Goal: Navigation & Orientation: Find specific page/section

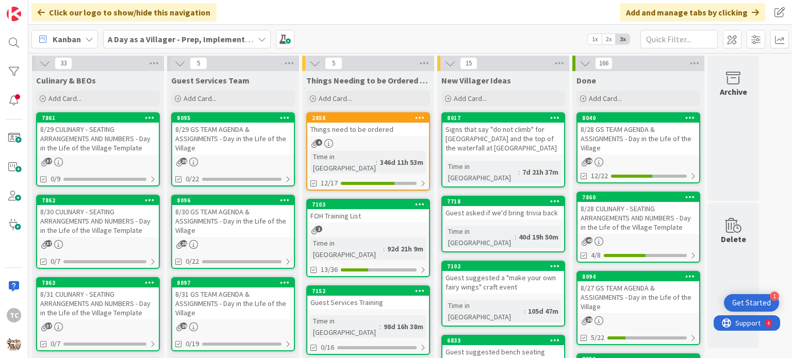
click at [229, 138] on div "8/29 GS TEAM AGENDA & ASSIGNMENTS - Day in the Life of the Village" at bounding box center [233, 139] width 122 height 32
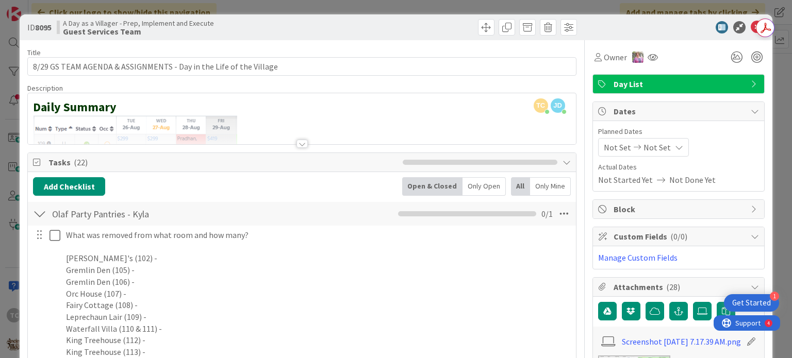
click at [79, 118] on div at bounding box center [302, 131] width 548 height 26
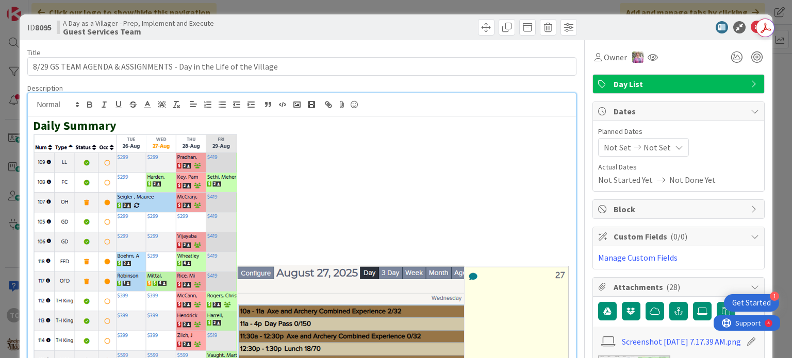
click at [395, 276] on img at bounding box center [301, 284] width 537 height 300
click at [395, 281] on div "Daily Summary" at bounding box center [302, 280] width 548 height 327
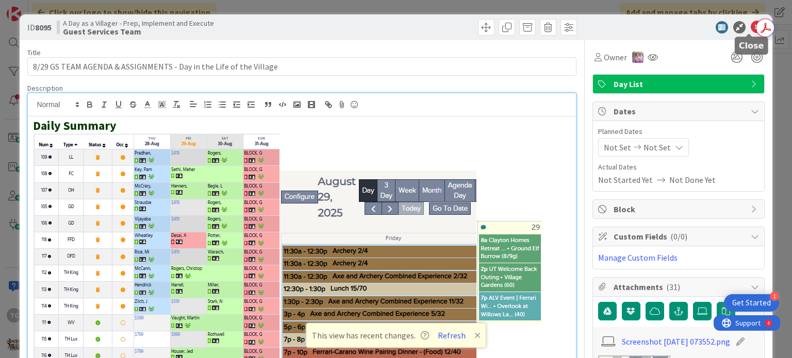
click at [395, 24] on icon at bounding box center [757, 27] width 12 height 12
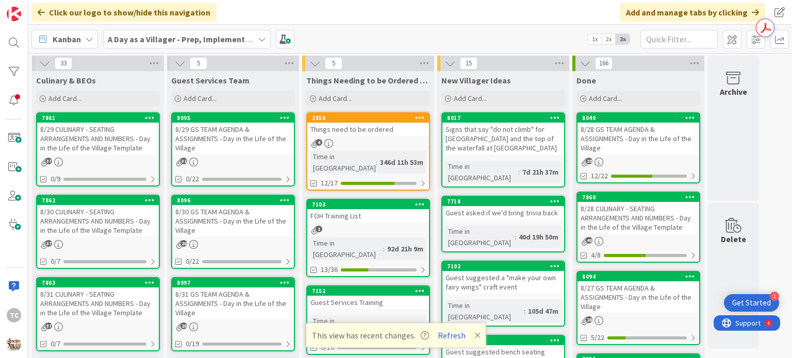
click at [70, 149] on div "8/29 CULINARY - SEATING ARRANGEMENTS AND NUMBERS - Day in the Life of the Villa…" at bounding box center [98, 139] width 122 height 32
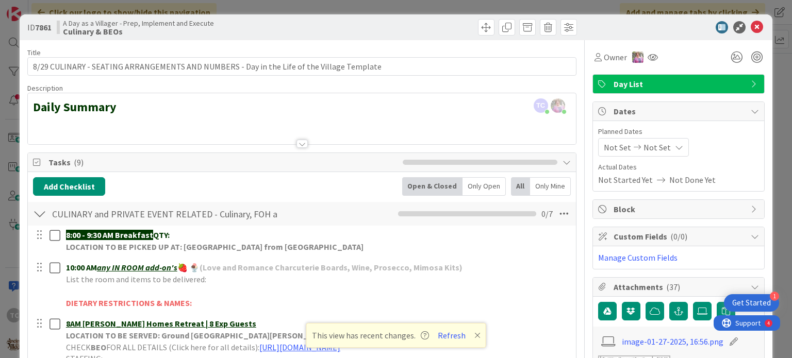
click at [61, 123] on div at bounding box center [302, 131] width 548 height 26
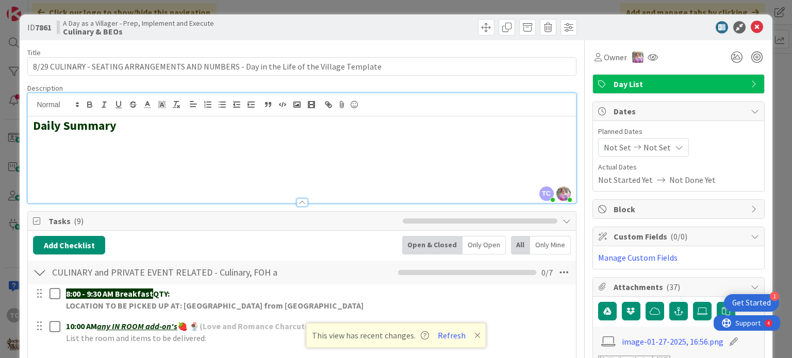
click at [50, 154] on h2 at bounding box center [301, 156] width 537 height 15
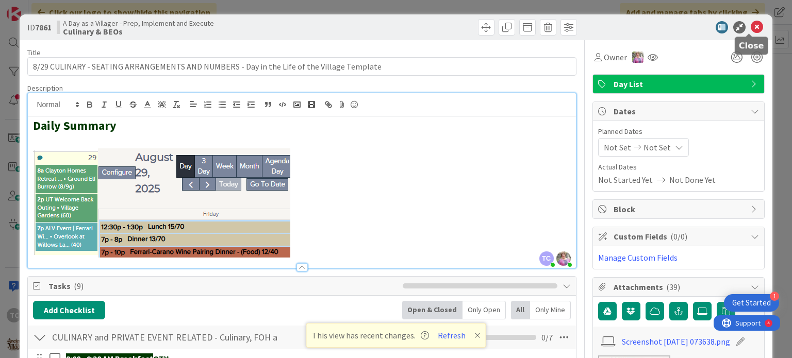
click at [395, 26] on icon at bounding box center [757, 27] width 12 height 12
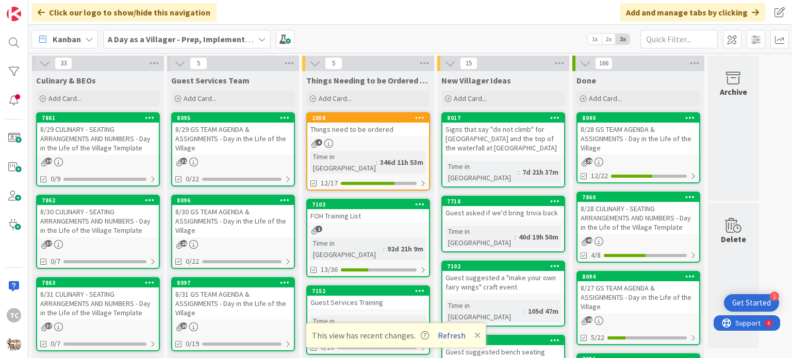
click at [395, 338] on button "Refresh" at bounding box center [451, 335] width 35 height 13
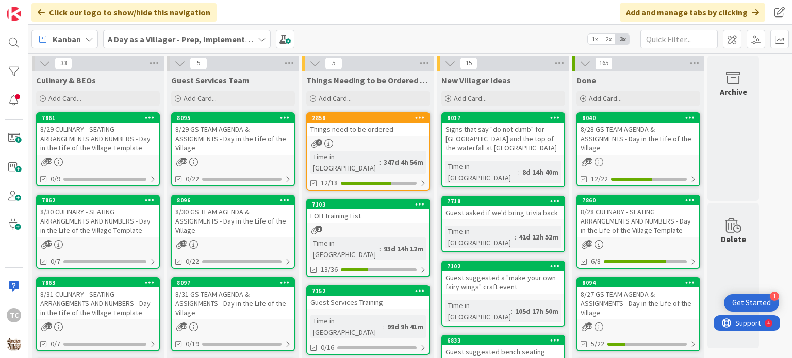
click at [88, 156] on link "7861 8/29 CULINARY - SEATING ARRANGEMENTS AND NUMBERS - Day in the Life of the …" at bounding box center [98, 149] width 124 height 74
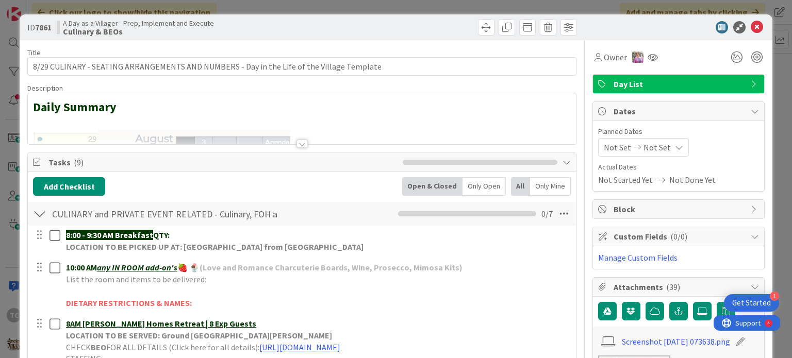
click at [297, 141] on div at bounding box center [302, 144] width 11 height 8
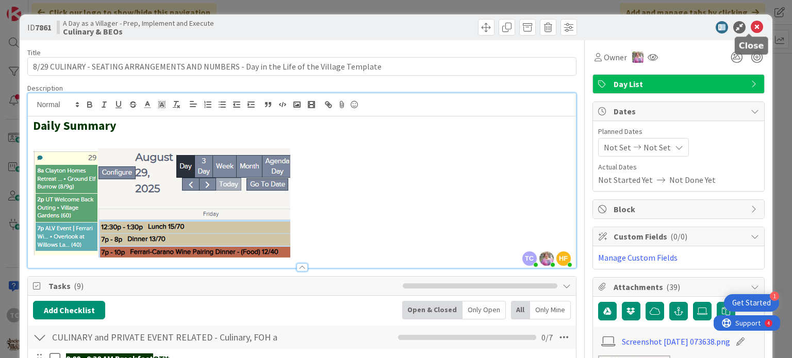
click at [751, 26] on icon at bounding box center [757, 27] width 12 height 12
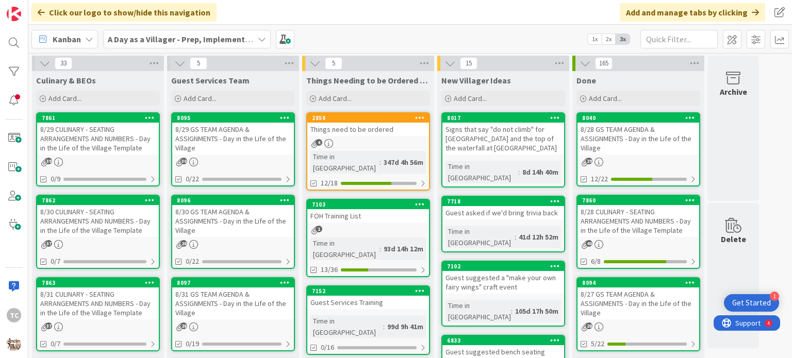
click at [245, 140] on div "8/29 GS TEAM AGENDA & ASSIGNMENTS - Day in the Life of the Village" at bounding box center [233, 139] width 122 height 32
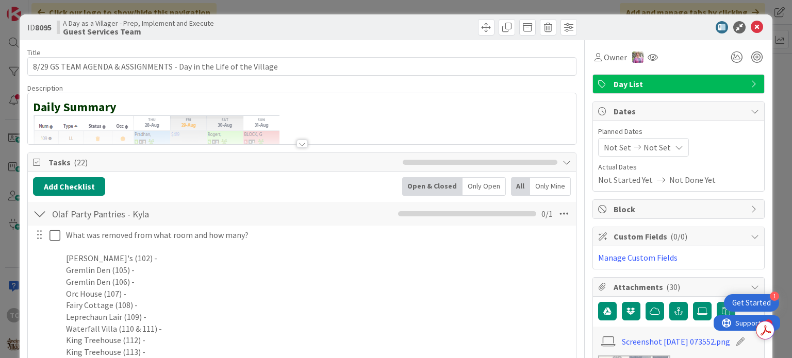
click at [300, 145] on div at bounding box center [302, 144] width 11 height 8
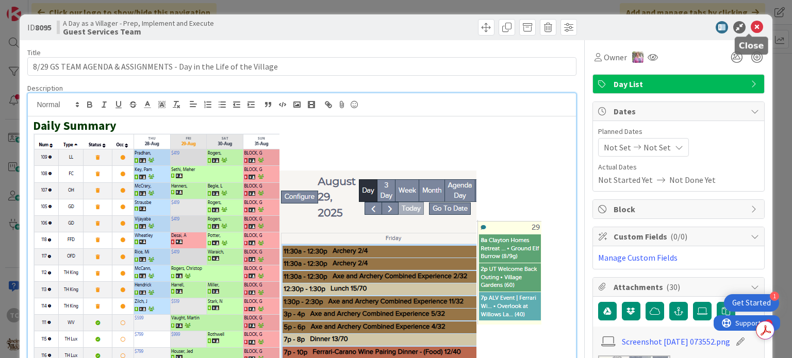
click at [751, 25] on icon at bounding box center [757, 27] width 12 height 12
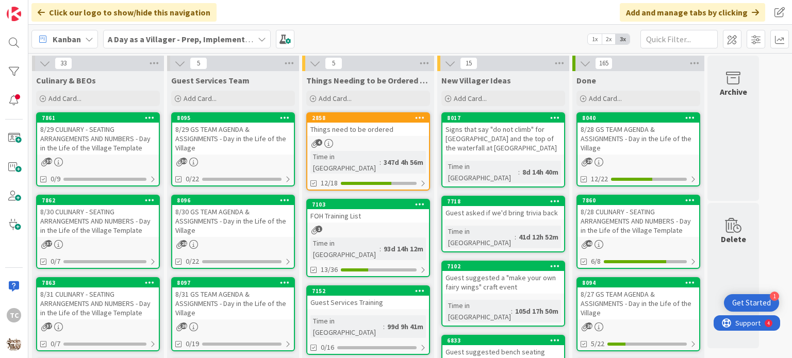
click at [191, 43] on b "A Day as a Villager - Prep, Implement and Execute" at bounding box center [200, 39] width 184 height 10
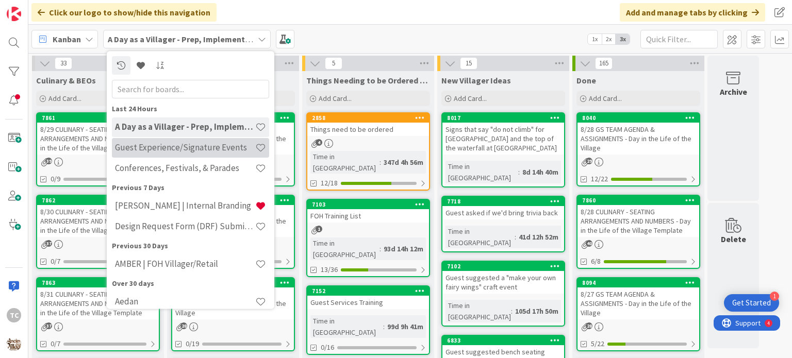
click at [163, 149] on h4 "Guest Experience/Signature Events" at bounding box center [185, 148] width 140 height 10
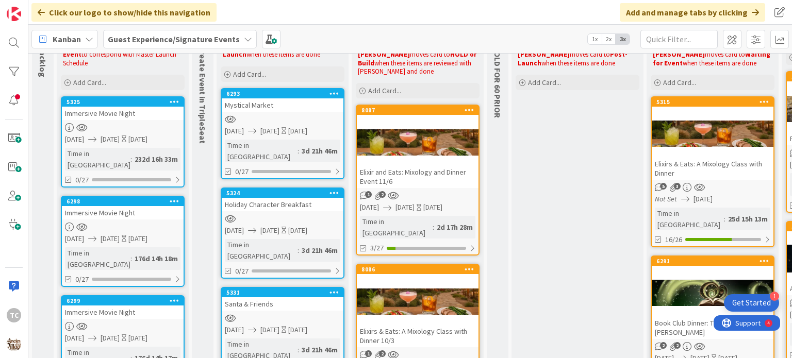
scroll to position [103, 0]
